Goal: Task Accomplishment & Management: Manage account settings

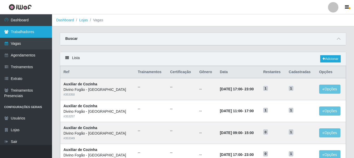
click at [34, 31] on link "Trabalhadores" at bounding box center [26, 32] width 52 height 12
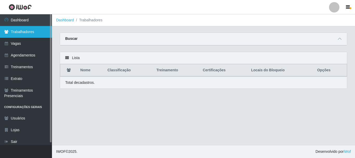
click at [29, 34] on link "Trabalhadores" at bounding box center [26, 32] width 52 height 12
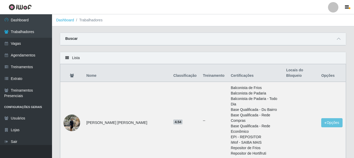
click at [337, 40] on icon at bounding box center [338, 39] width 4 height 4
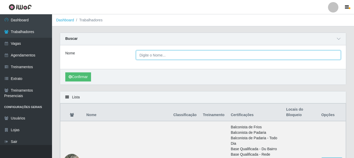
click at [154, 58] on input "Nome" at bounding box center [238, 54] width 204 height 9
type input "[PERSON_NAME]"
click at [65, 72] on button "Confirmar" at bounding box center [78, 76] width 26 height 9
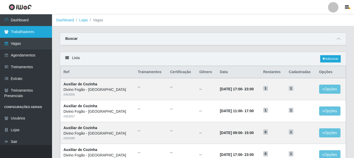
click at [33, 35] on link "Trabalhadores" at bounding box center [26, 32] width 52 height 12
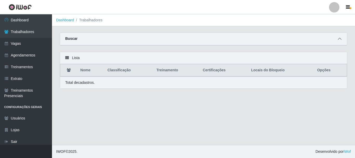
click at [340, 36] on span at bounding box center [339, 39] width 6 height 6
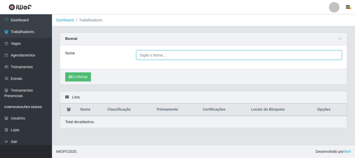
click at [153, 56] on input "Nome" at bounding box center [239, 54] width 206 height 9
type input "[PERSON_NAME]"
click at [65, 72] on button "Confirmar" at bounding box center [78, 76] width 26 height 9
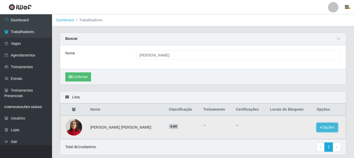
click at [327, 124] on button "Opções" at bounding box center [326, 127] width 21 height 9
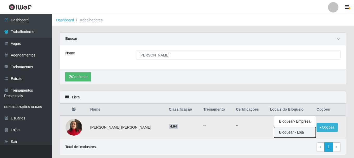
click at [300, 133] on button "Bloquear - Loja" at bounding box center [295, 132] width 42 height 11
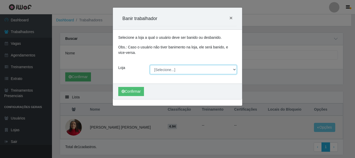
click at [171, 71] on select "[Selecione...] Divino Fogão - [GEOGRAPHIC_DATA]" at bounding box center [193, 69] width 87 height 9
select select "499"
click at [150, 65] on select "[Selecione...] Divino Fogão - [GEOGRAPHIC_DATA]" at bounding box center [193, 69] width 87 height 9
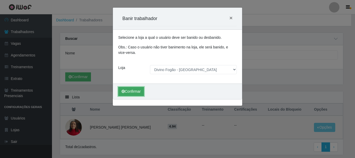
click at [130, 93] on button "Confirmar" at bounding box center [131, 91] width 26 height 9
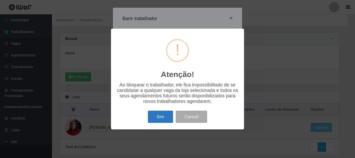
click at [161, 118] on button "Sim" at bounding box center [160, 116] width 25 height 12
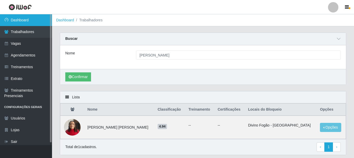
click at [28, 19] on link "Dashboard" at bounding box center [26, 20] width 52 height 12
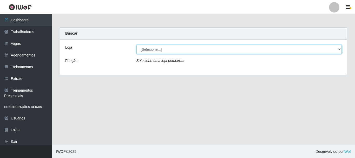
click at [229, 51] on select "[Selecione...] Divino Fogão - [GEOGRAPHIC_DATA]" at bounding box center [239, 49] width 206 height 9
select select "499"
click at [136, 45] on select "[Selecione...] Divino Fogão - [GEOGRAPHIC_DATA]" at bounding box center [239, 49] width 206 height 9
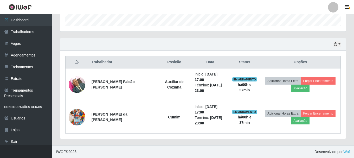
scroll to position [160, 0]
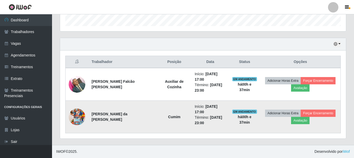
click at [82, 115] on img at bounding box center [77, 117] width 17 height 30
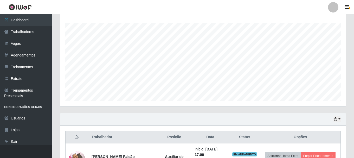
scroll to position [108, 0]
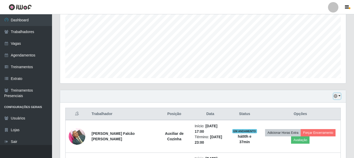
click at [339, 96] on button "button" at bounding box center [336, 96] width 7 height 6
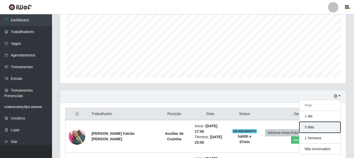
click at [319, 125] on button "3 dias" at bounding box center [319, 127] width 41 height 11
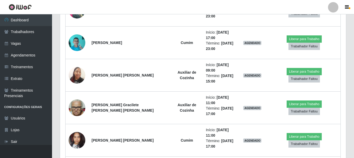
scroll to position [498, 0]
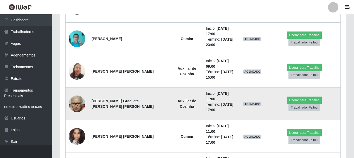
click at [77, 101] on img at bounding box center [77, 104] width 17 height 22
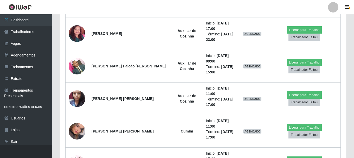
scroll to position [355, 0]
